Goal: Task Accomplishment & Management: Complete application form

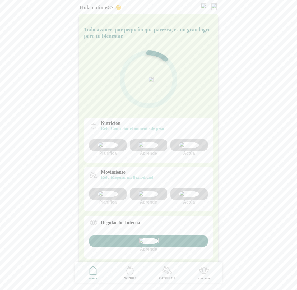
scroll to position [3, 0]
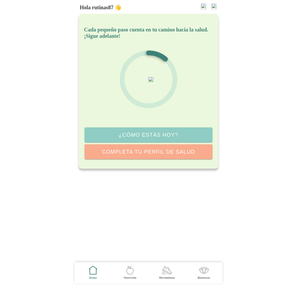
click at [130, 271] on icon ".cls-1 { stroke-width: 0px; } .cls-1, .cls-2 { fill: none; } .cls-2 { stroke-li…" at bounding box center [130, 270] width 11 height 11
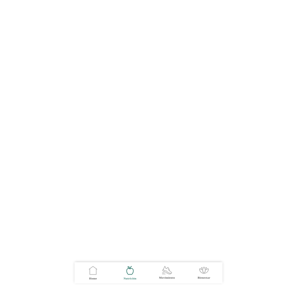
click at [92, 274] on icon ".cls-1 { stroke-width: 0px; } .cls-1, .cls-2 { fill: none; } .cls-2 { stroke-li…" at bounding box center [93, 270] width 11 height 11
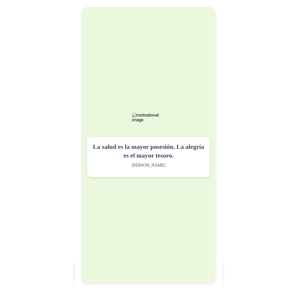
click at [186, 89] on div "La salud es la mayor posesión. La alegría es el mayor tesoro. Lao Tzu" at bounding box center [148, 145] width 133 height 276
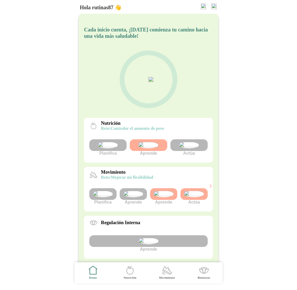
click at [185, 148] on img at bounding box center [189, 145] width 20 height 6
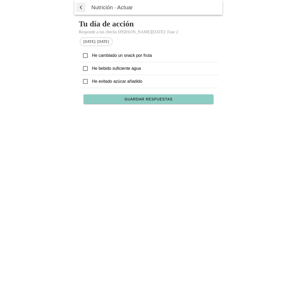
click at [87, 57] on icon at bounding box center [85, 55] width 5 height 5
click at [151, 99] on span "Guardar respuestas" at bounding box center [149, 99] width 48 height 4
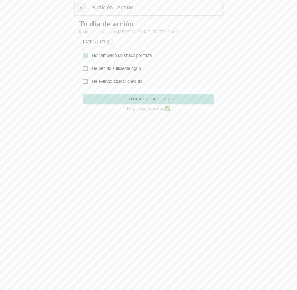
click at [81, 6] on span "button" at bounding box center [80, 7] width 5 height 8
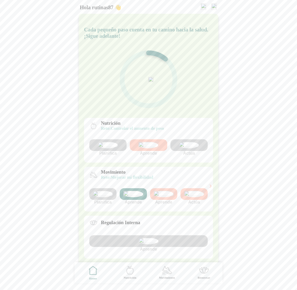
click at [196, 147] on img at bounding box center [189, 145] width 20 height 6
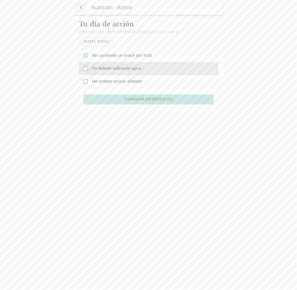
click at [87, 70] on icon at bounding box center [85, 68] width 5 height 5
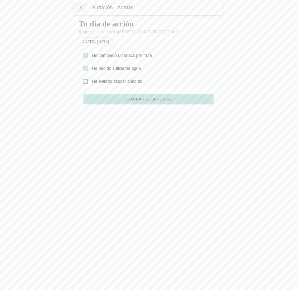
click at [148, 100] on span "Guardar respuestas" at bounding box center [149, 99] width 48 height 4
click at [82, 9] on span "button" at bounding box center [80, 7] width 5 height 8
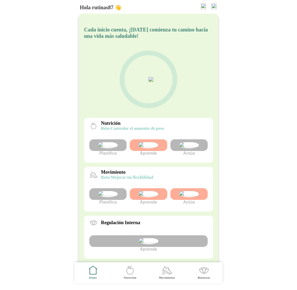
click at [190, 148] on img at bounding box center [189, 145] width 20 height 6
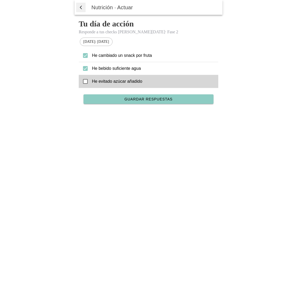
click at [87, 83] on icon at bounding box center [85, 81] width 5 height 5
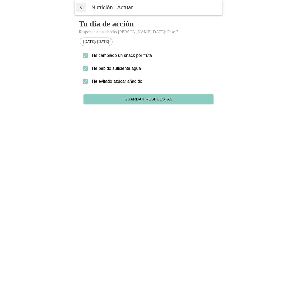
click at [151, 101] on span "Guardar respuestas" at bounding box center [149, 99] width 48 height 4
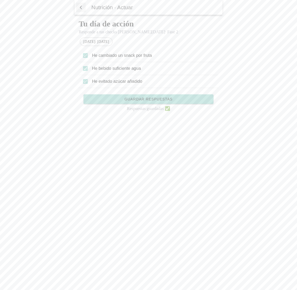
click at [80, 7] on span "button" at bounding box center [80, 7] width 5 height 8
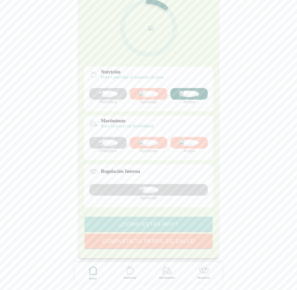
scroll to position [71, 0]
click at [190, 146] on img at bounding box center [189, 143] width 20 height 6
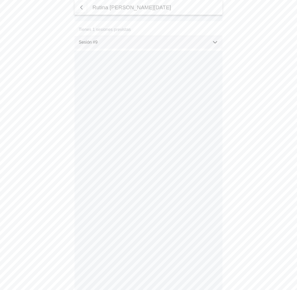
click at [144, 45] on div "Sesión #9" at bounding box center [143, 42] width 129 height 13
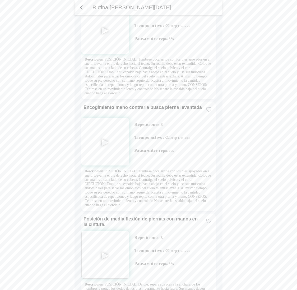
scroll to position [1174, 0]
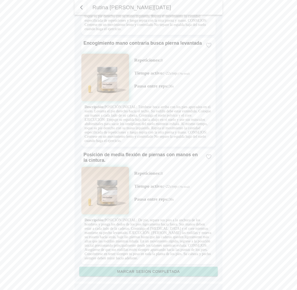
click at [0, 0] on slot "Marcar sesión completada" at bounding box center [0, 0] width 0 height 0
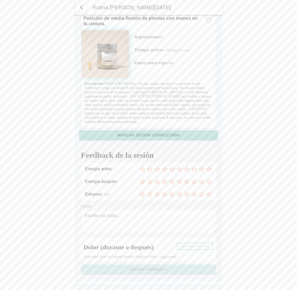
scroll to position [1299, 0]
click at [150, 172] on icon at bounding box center [150, 169] width 6 height 6
click at [174, 185] on icon at bounding box center [172, 182] width 6 height 6
click at [186, 197] on icon at bounding box center [186, 194] width 5 height 5
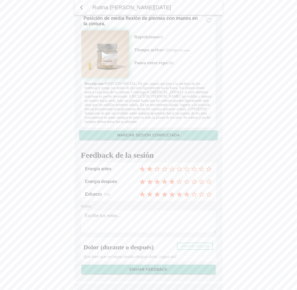
scroll to position [1309, 0]
click at [0, 0] on slot "Enviar feedback" at bounding box center [0, 0] width 0 height 0
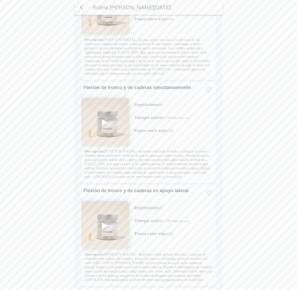
scroll to position [563, 0]
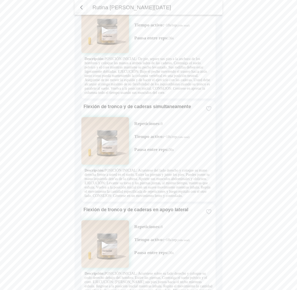
click at [81, 5] on span "button" at bounding box center [81, 7] width 6 height 6
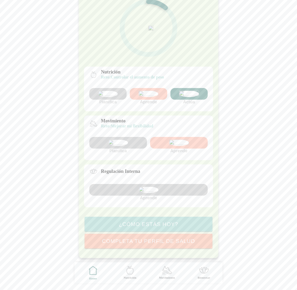
click at [152, 193] on img at bounding box center [149, 190] width 20 height 6
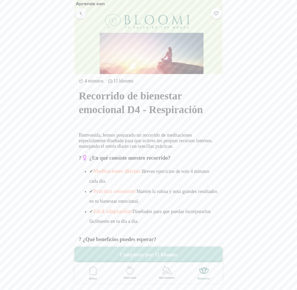
click at [153, 253] on button "Completar por 11 blooms" at bounding box center [149, 255] width 148 height 16
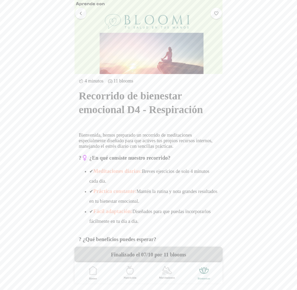
click at [82, 12] on span "button" at bounding box center [80, 13] width 5 height 5
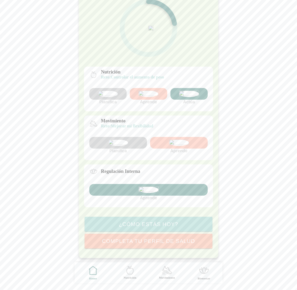
click at [145, 91] on img at bounding box center [149, 94] width 20 height 6
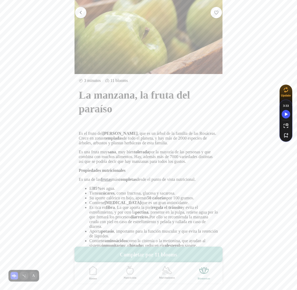
click at [165, 256] on button "Completar por 11 blooms" at bounding box center [149, 255] width 148 height 16
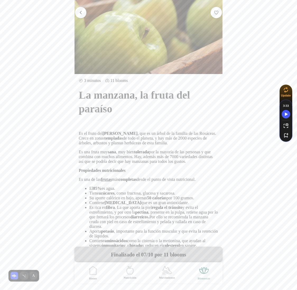
click at [80, 11] on span "button" at bounding box center [80, 12] width 5 height 5
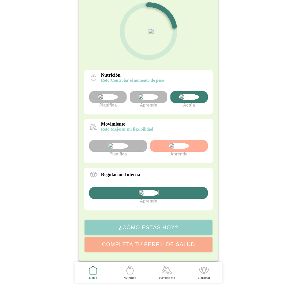
scroll to position [96, 0]
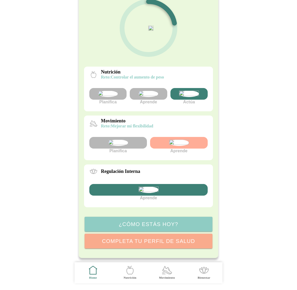
click at [194, 91] on img at bounding box center [189, 94] width 20 height 6
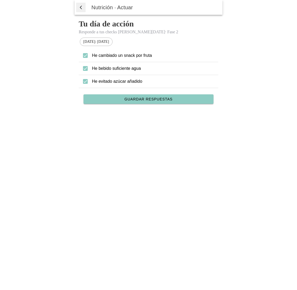
click at [81, 8] on span "button" at bounding box center [80, 7] width 5 height 8
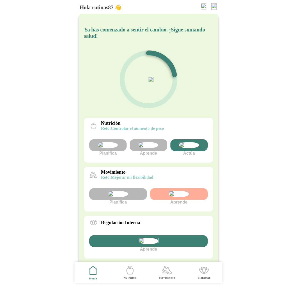
click at [190, 148] on img at bounding box center [189, 145] width 20 height 6
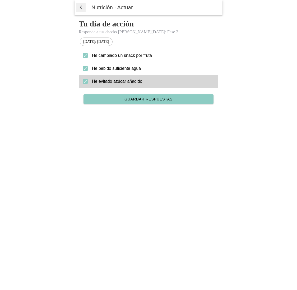
click at [87, 78] on div "He evitado azúcar añadido" at bounding box center [149, 81] width 140 height 13
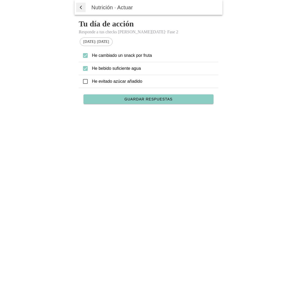
click at [139, 100] on span "Guardar respuestas" at bounding box center [149, 99] width 48 height 4
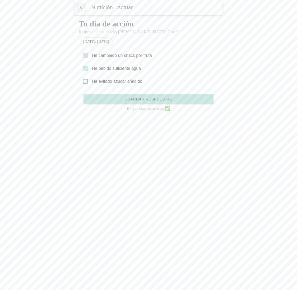
click at [81, 7] on span "button" at bounding box center [80, 7] width 5 height 8
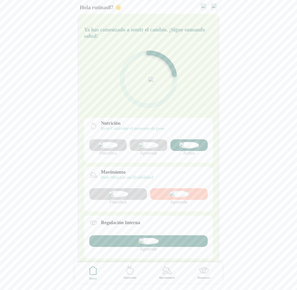
click at [190, 148] on img at bounding box center [189, 145] width 20 height 6
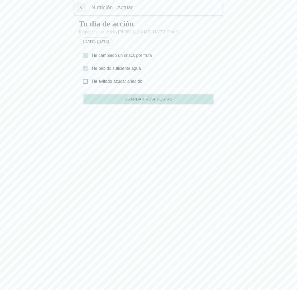
click at [144, 100] on span "Guardar respuestas" at bounding box center [149, 99] width 48 height 4
click at [81, 7] on span "button" at bounding box center [80, 7] width 5 height 8
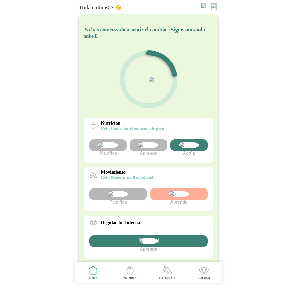
scroll to position [96, 0]
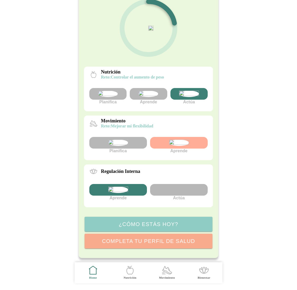
scroll to position [96, 0]
click at [171, 140] on img at bounding box center [179, 143] width 20 height 6
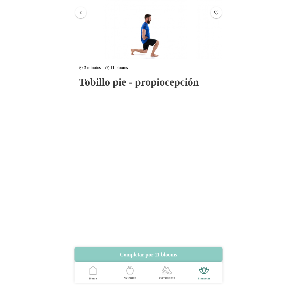
click at [80, 11] on span "button" at bounding box center [80, 12] width 5 height 5
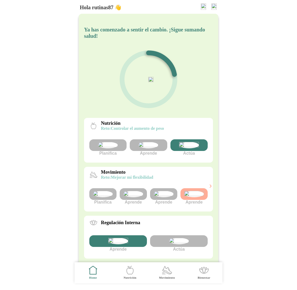
click at [144, 148] on img at bounding box center [149, 145] width 20 height 6
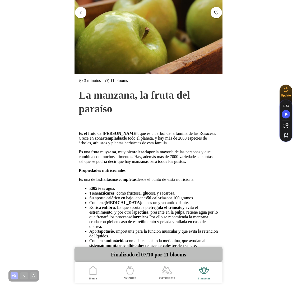
click at [79, 13] on span "button" at bounding box center [80, 12] width 5 height 5
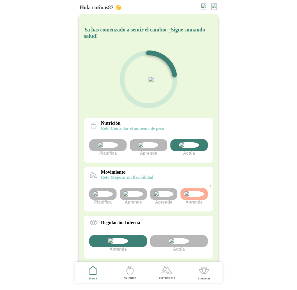
click at [145, 148] on img at bounding box center [149, 145] width 20 height 6
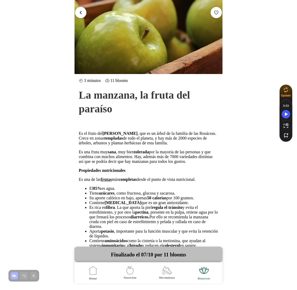
click at [83, 12] on button "button" at bounding box center [80, 12] width 11 height 11
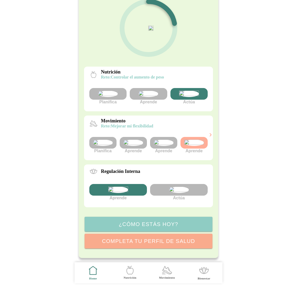
scroll to position [67, 0]
click at [138, 146] on img at bounding box center [134, 143] width 20 height 6
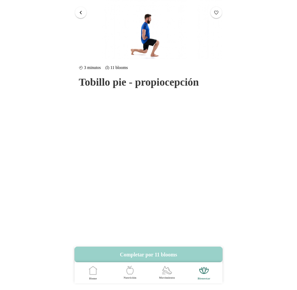
click at [155, 254] on button "Completar por 11 blooms" at bounding box center [149, 255] width 148 height 16
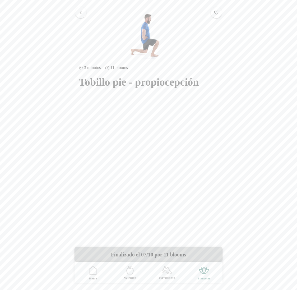
click at [81, 13] on span "button" at bounding box center [80, 12] width 5 height 5
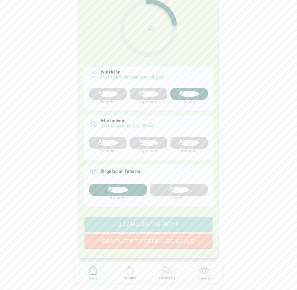
click at [188, 146] on img at bounding box center [189, 143] width 20 height 6
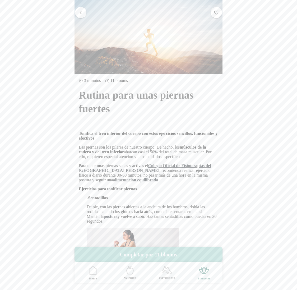
click at [161, 254] on button "Completar por 11 blooms" at bounding box center [149, 255] width 148 height 16
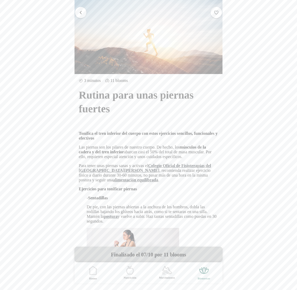
click at [81, 13] on span "button" at bounding box center [80, 12] width 5 height 5
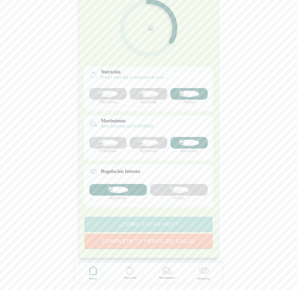
click at [148, 91] on img at bounding box center [149, 94] width 20 height 6
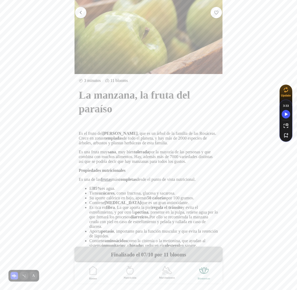
click at [81, 10] on span "button" at bounding box center [80, 12] width 5 height 5
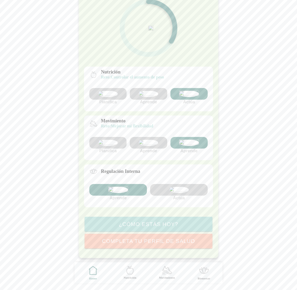
click at [179, 193] on img at bounding box center [179, 190] width 20 height 6
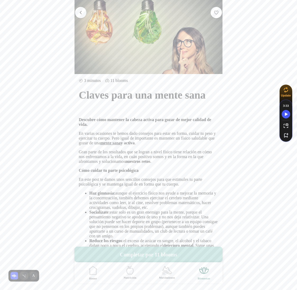
click at [142, 256] on button "Completar por 11 blooms" at bounding box center [149, 255] width 148 height 16
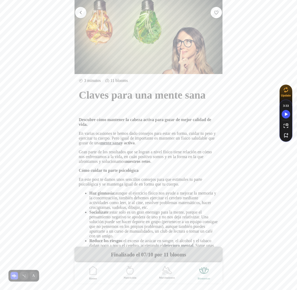
click at [82, 10] on span "button" at bounding box center [80, 12] width 5 height 5
